Goal: Information Seeking & Learning: Learn about a topic

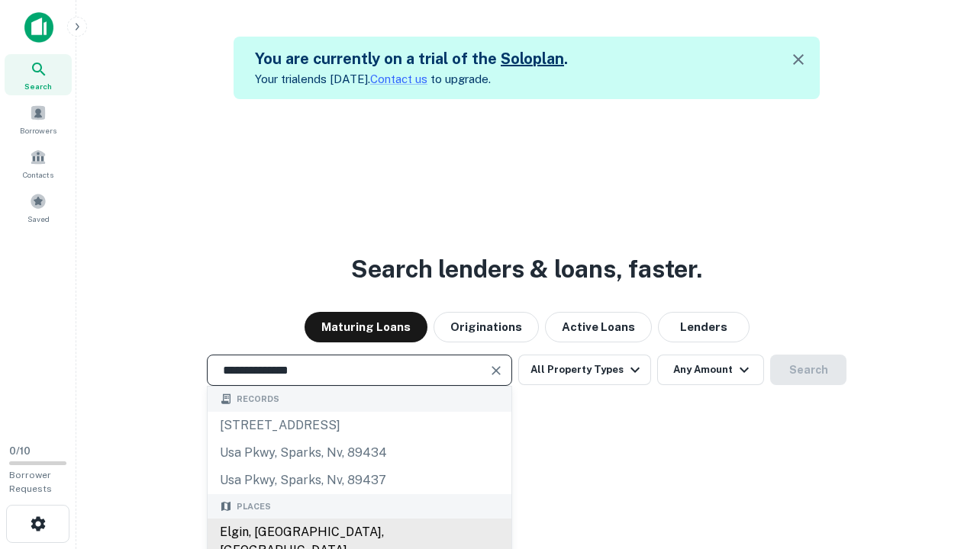
click at [359, 533] on div "Elgin, [GEOGRAPHIC_DATA], [GEOGRAPHIC_DATA]" at bounding box center [360, 542] width 304 height 46
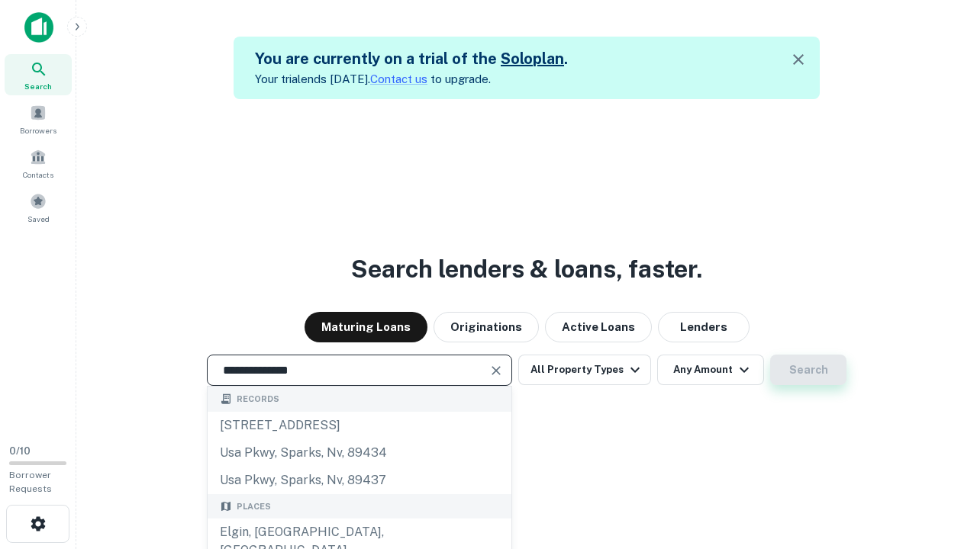
type input "**********"
click at [770, 355] on button "Search" at bounding box center [808, 370] width 76 height 31
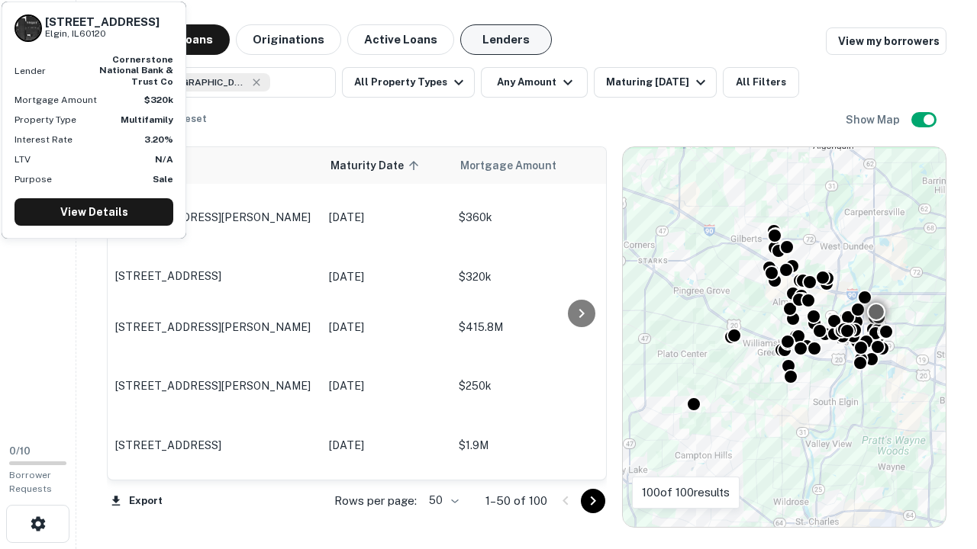
click at [506, 40] on button "Lenders" at bounding box center [506, 39] width 92 height 31
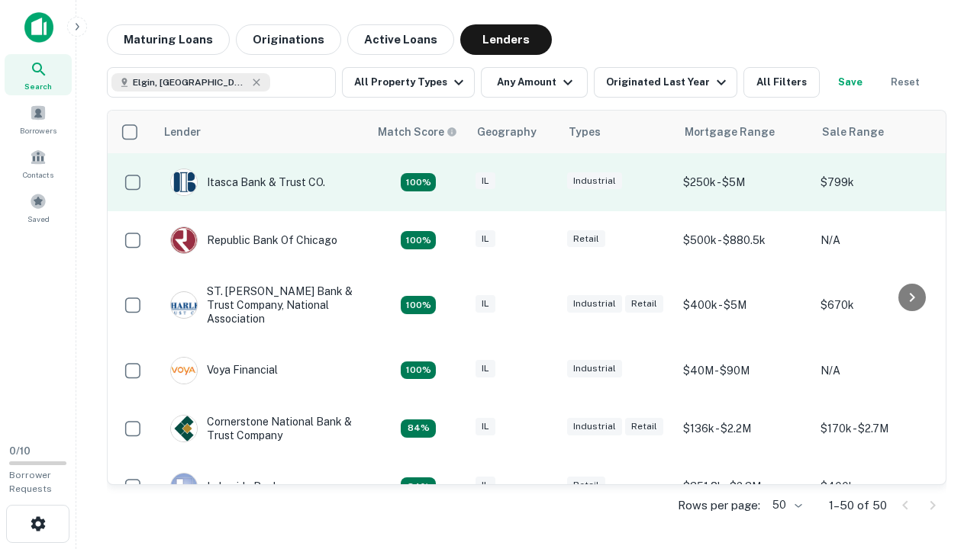
click at [542, 182] on div "IL" at bounding box center [513, 182] width 76 height 21
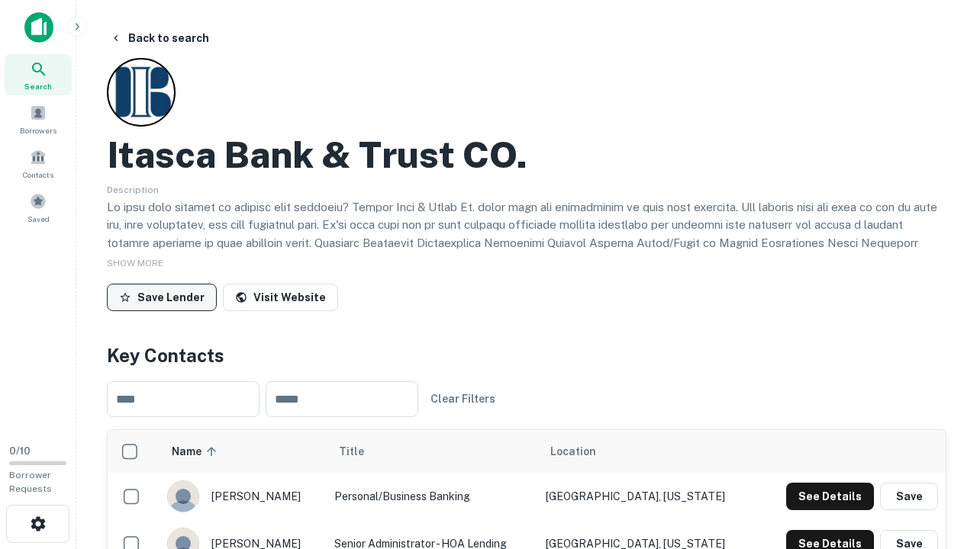
click at [162, 297] on button "Save Lender" at bounding box center [162, 297] width 110 height 27
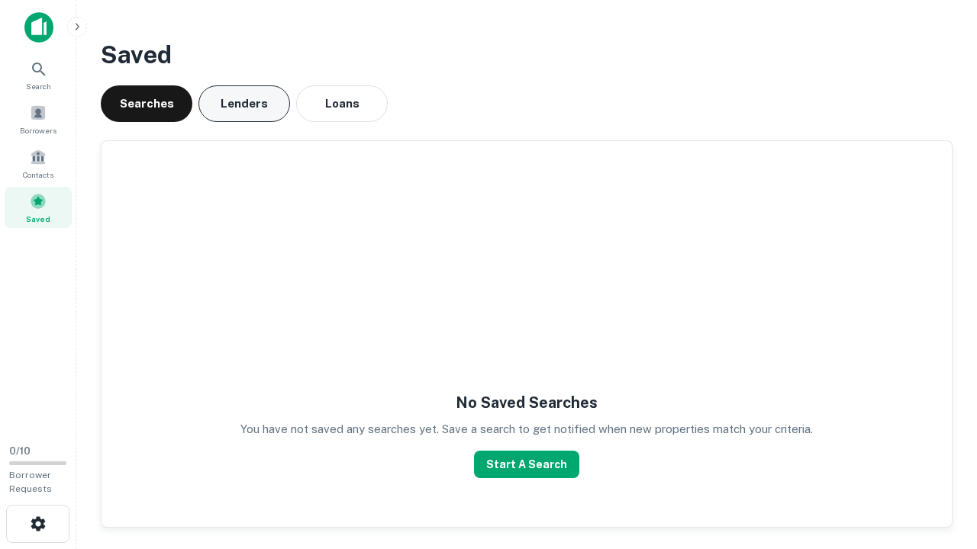
click at [244, 104] on button "Lenders" at bounding box center [244, 103] width 92 height 37
